Goal: Transaction & Acquisition: Purchase product/service

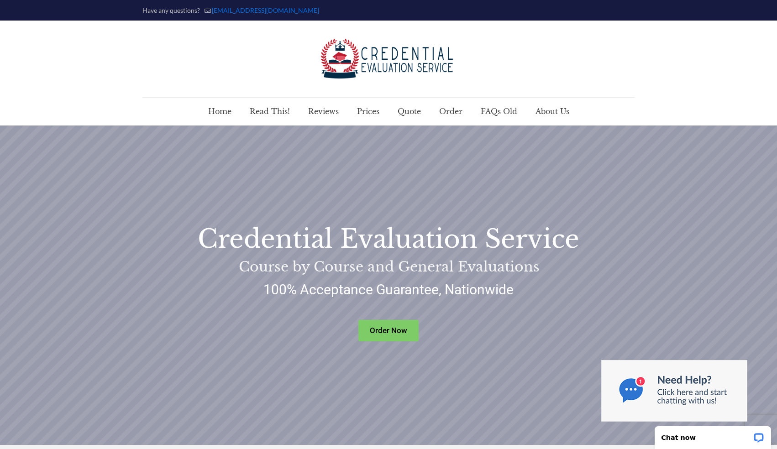
click at [381, 326] on rs-layer "Order Now" at bounding box center [389, 330] width 60 height 21
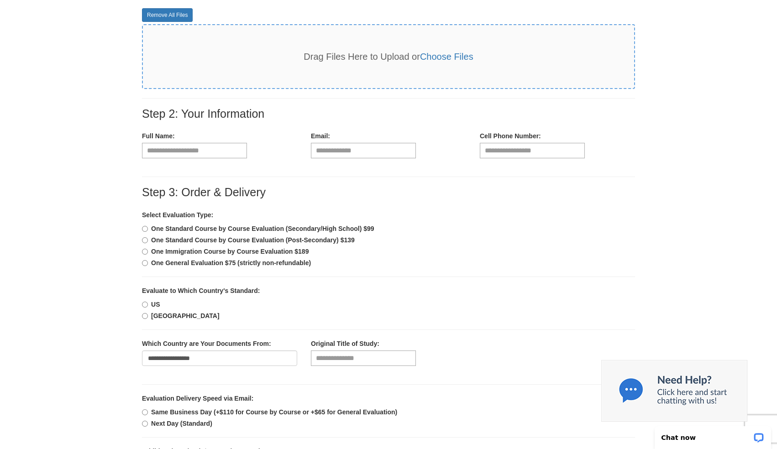
scroll to position [164, 0]
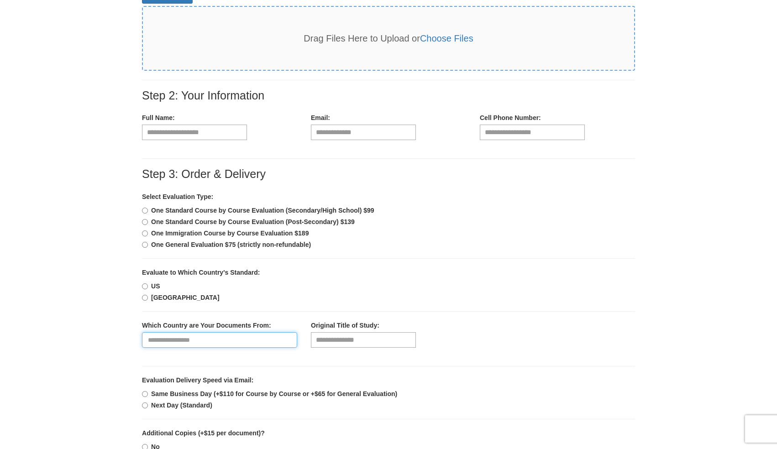
click at [214, 336] on select "**********" at bounding box center [219, 341] width 155 height 16
select select "**"
click at [142, 333] on select "**********" at bounding box center [219, 341] width 155 height 16
click at [320, 344] on input "text" at bounding box center [363, 341] width 105 height 16
click at [427, 360] on div "Step 3: Order & Delivery Select Evaluation Type: One Standard Course by Course …" at bounding box center [388, 448] width 507 height 561
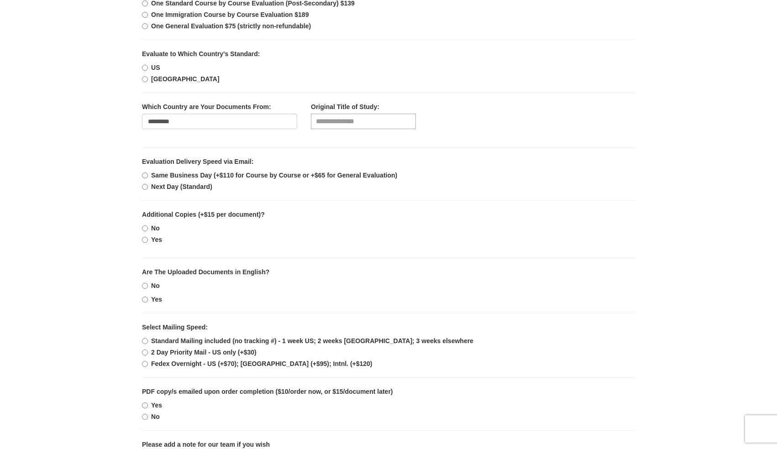
scroll to position [384, 0]
click at [103, 312] on section "Step 1: Securely Upload Documents Remove All Files Drag Files Here to Upload or…" at bounding box center [388, 229] width 777 height 964
click at [108, 221] on section "Step 1: Securely Upload Documents Remove All Files Drag Files Here to Upload or…" at bounding box center [388, 229] width 777 height 964
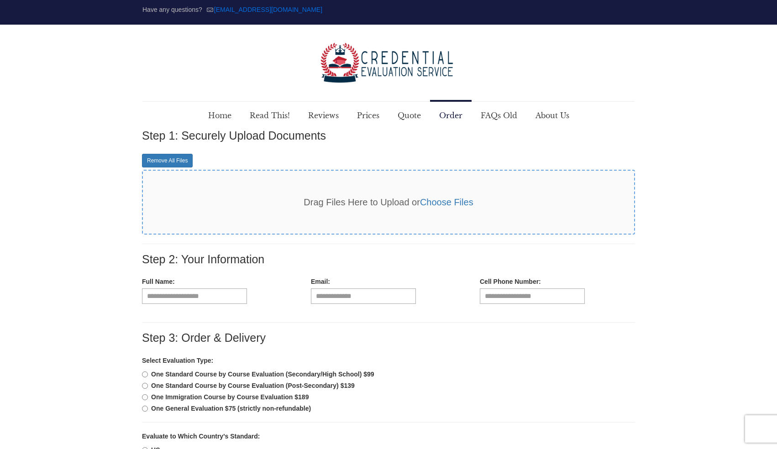
scroll to position [0, 0]
click at [273, 114] on span "Read This!" at bounding box center [270, 115] width 58 height 27
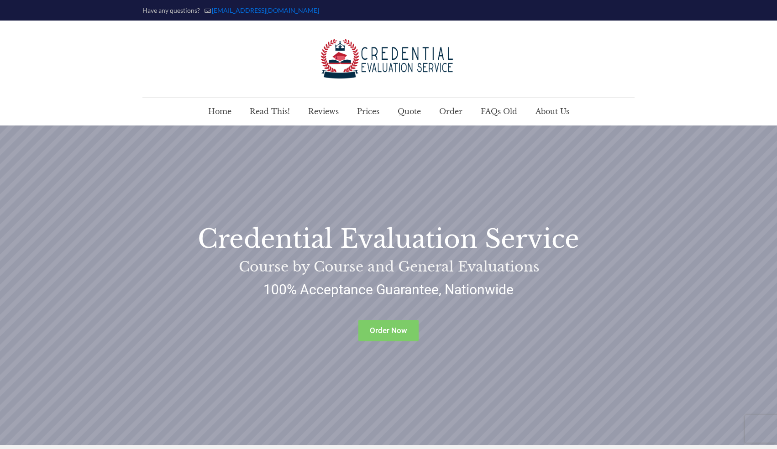
click at [282, 327] on rs-slide "Credential Evaluation Service Course by Course and General Evaluations Order No…" at bounding box center [388, 286] width 777 height 320
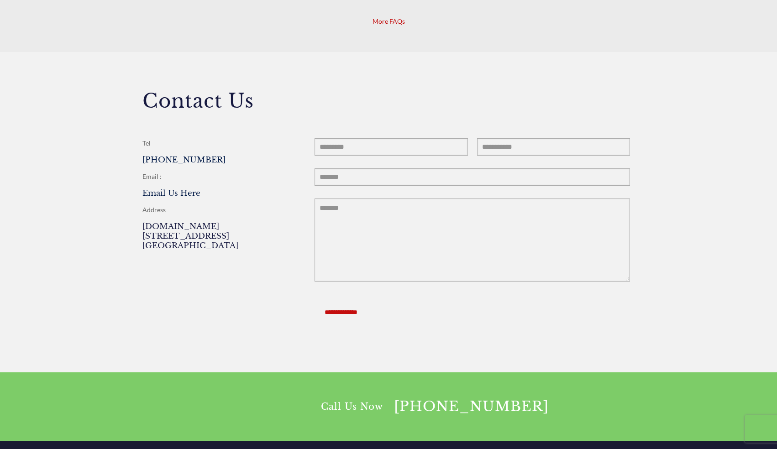
scroll to position [1133, 0]
click at [310, 67] on div at bounding box center [388, 212] width 777 height 321
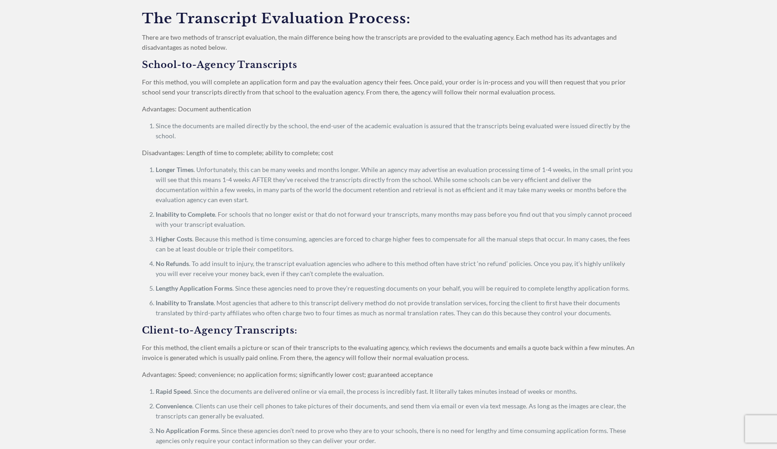
scroll to position [734, 0]
